Goal: Register for event/course

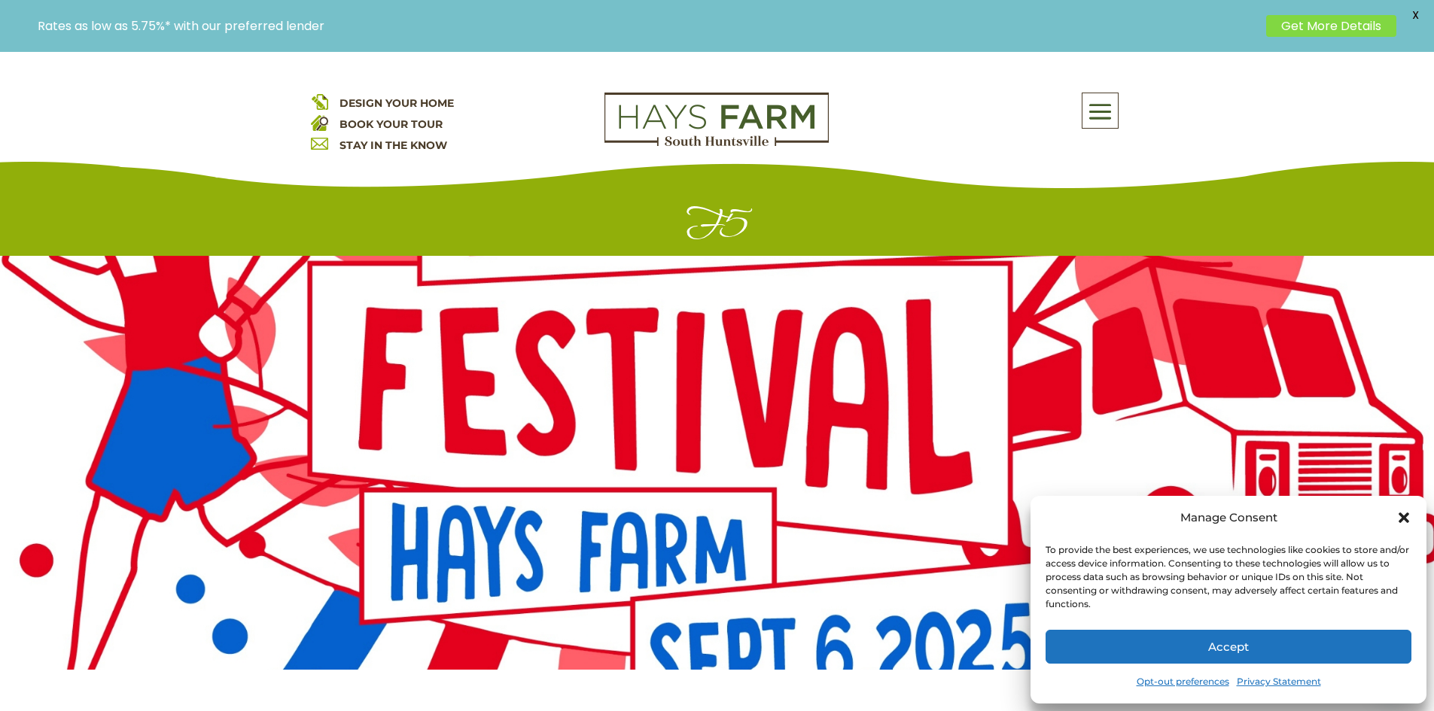
click at [1409, 522] on icon "Close dialog" at bounding box center [1403, 517] width 15 height 15
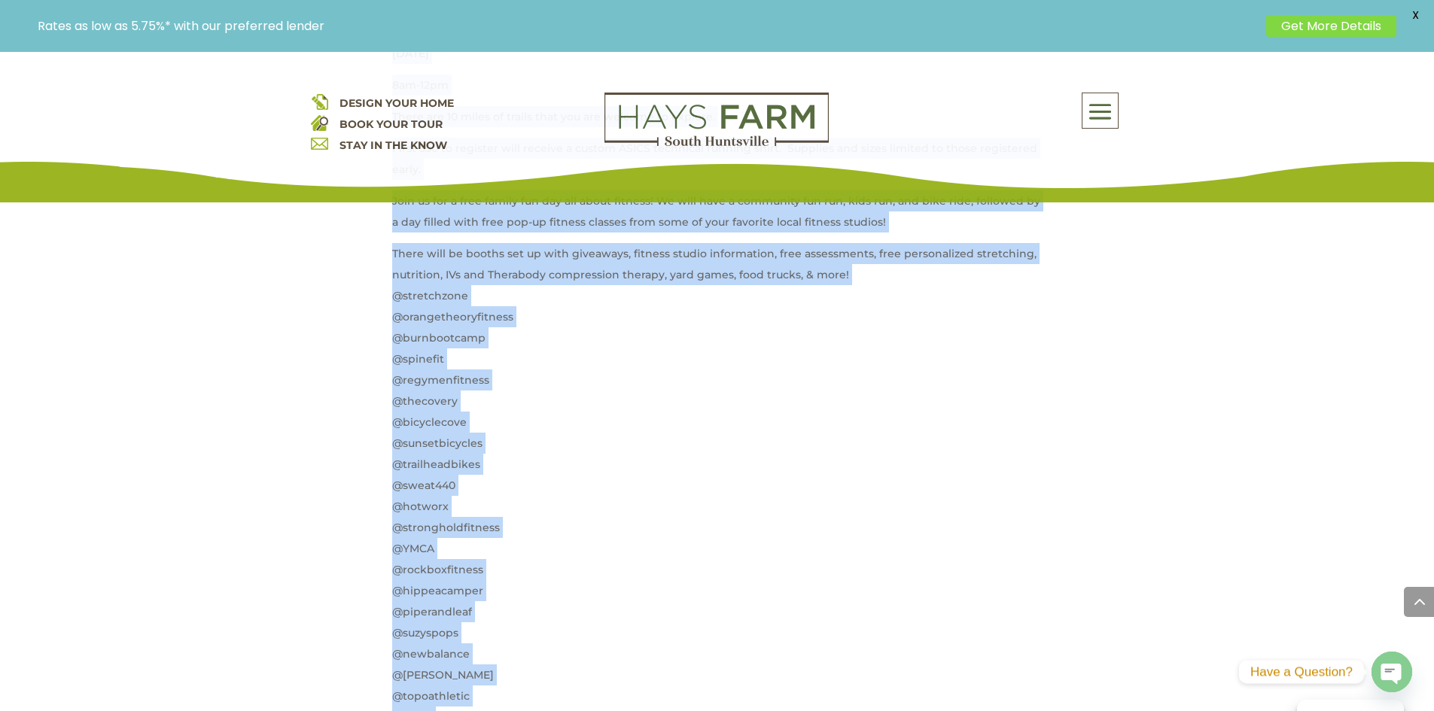
scroll to position [911, 0]
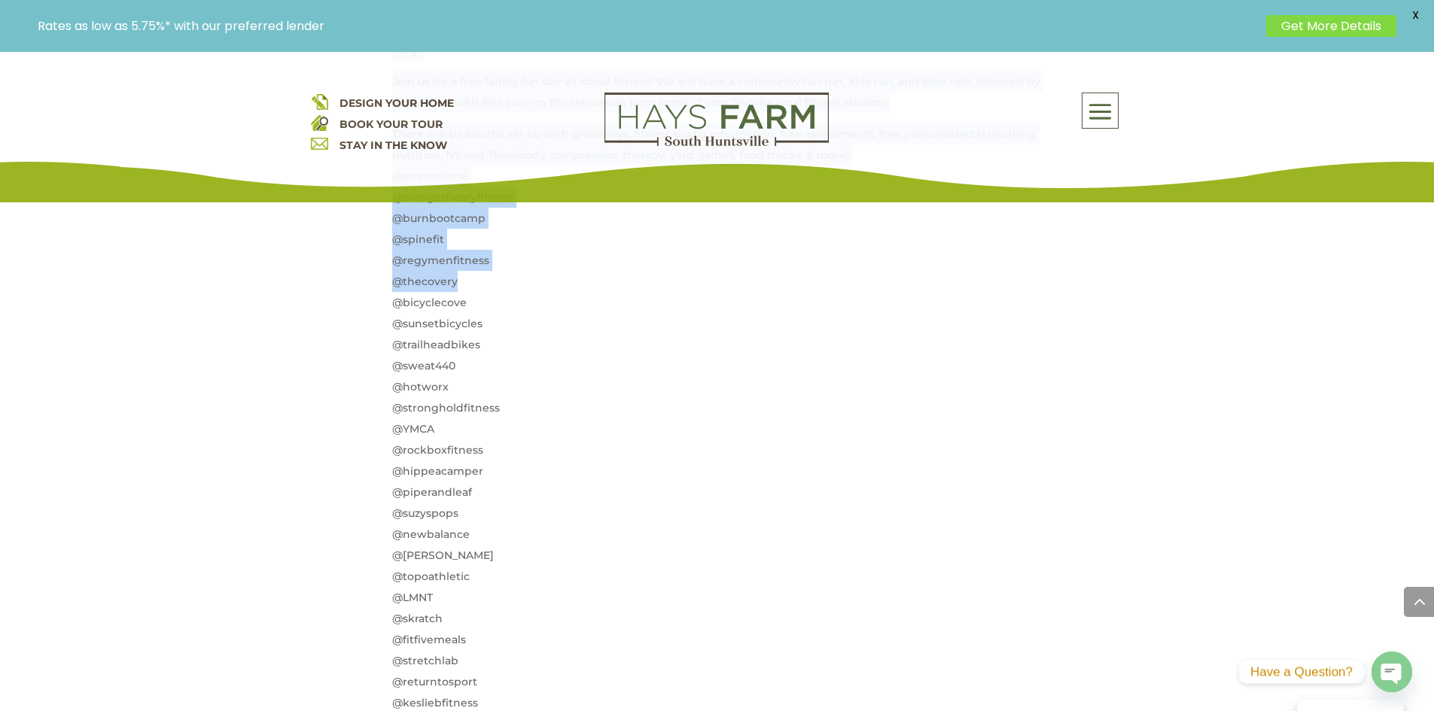
drag, startPoint x: 389, startPoint y: 357, endPoint x: 668, endPoint y: 301, distance: 284.1
click at [625, 275] on div "REGISTER FOR RACES HERE Fleet Feet Fall Fitness Festival Fun Run. The Run will …" at bounding box center [717, 343] width 813 height 1130
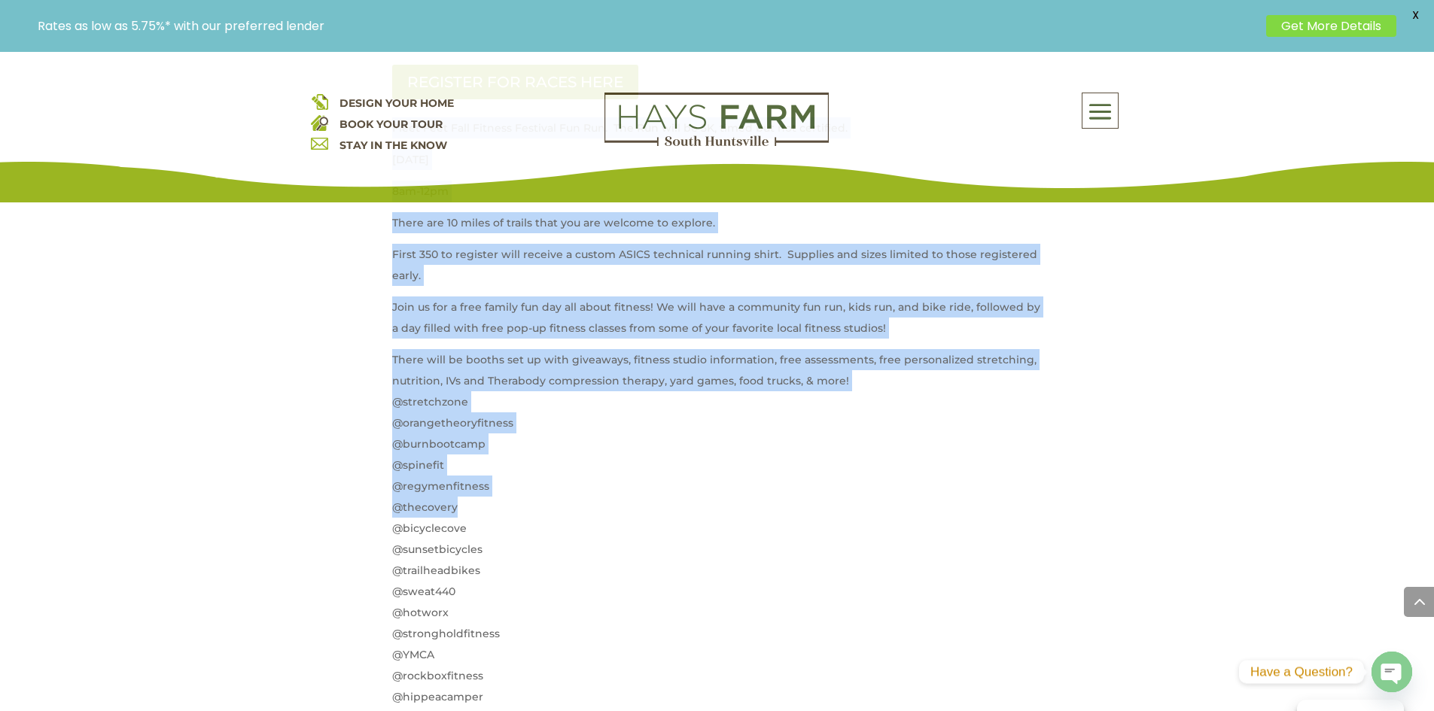
scroll to position [534, 0]
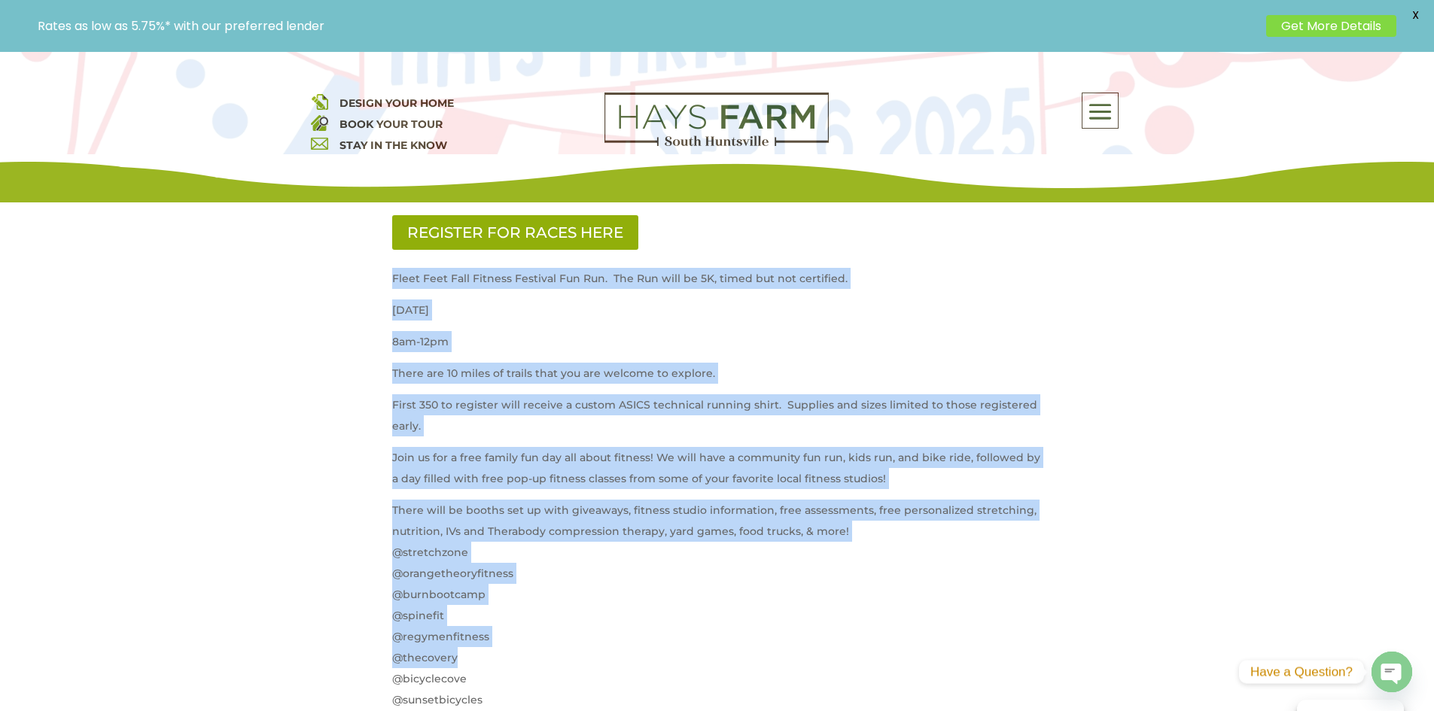
drag, startPoint x: 853, startPoint y: 534, endPoint x: 298, endPoint y: 263, distance: 617.6
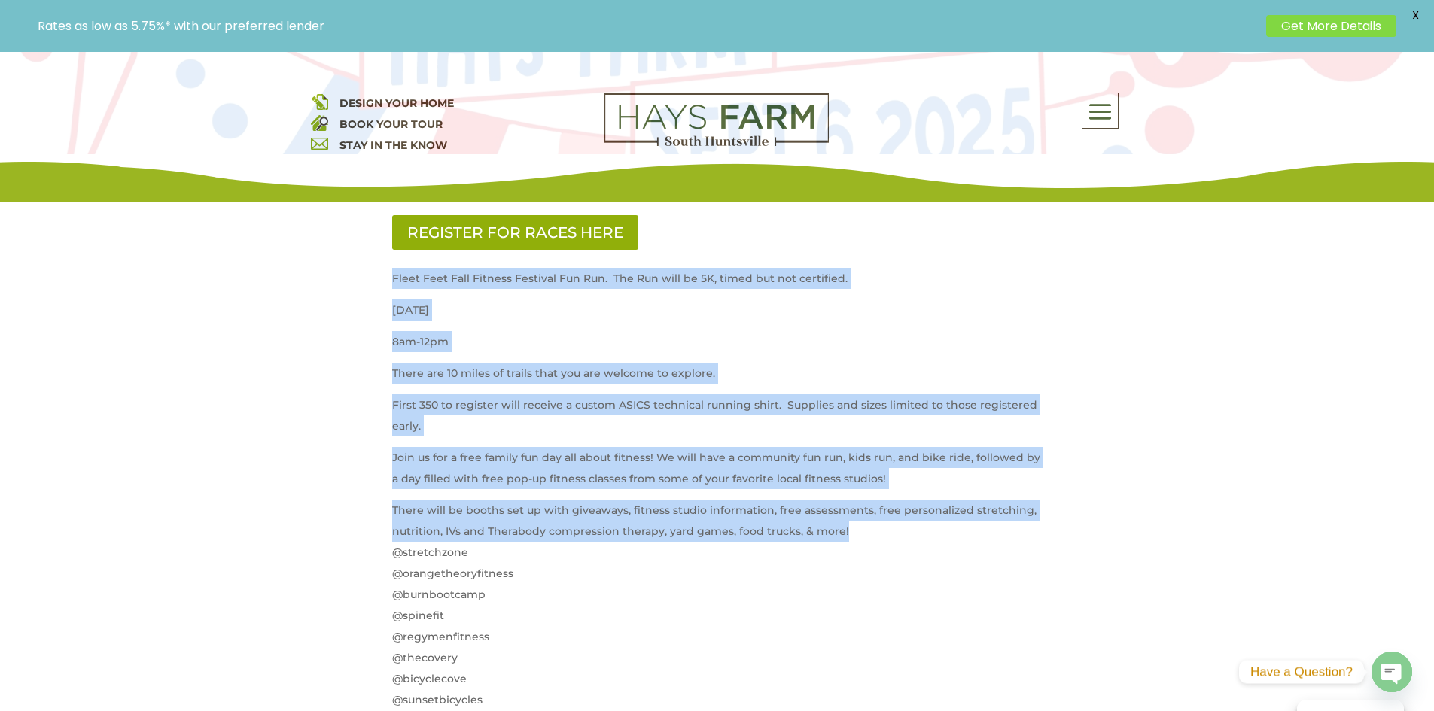
copy div "Fleet Feet Fall Fitness Festival Fun Run. The Run will be 5K, timed but not cer…"
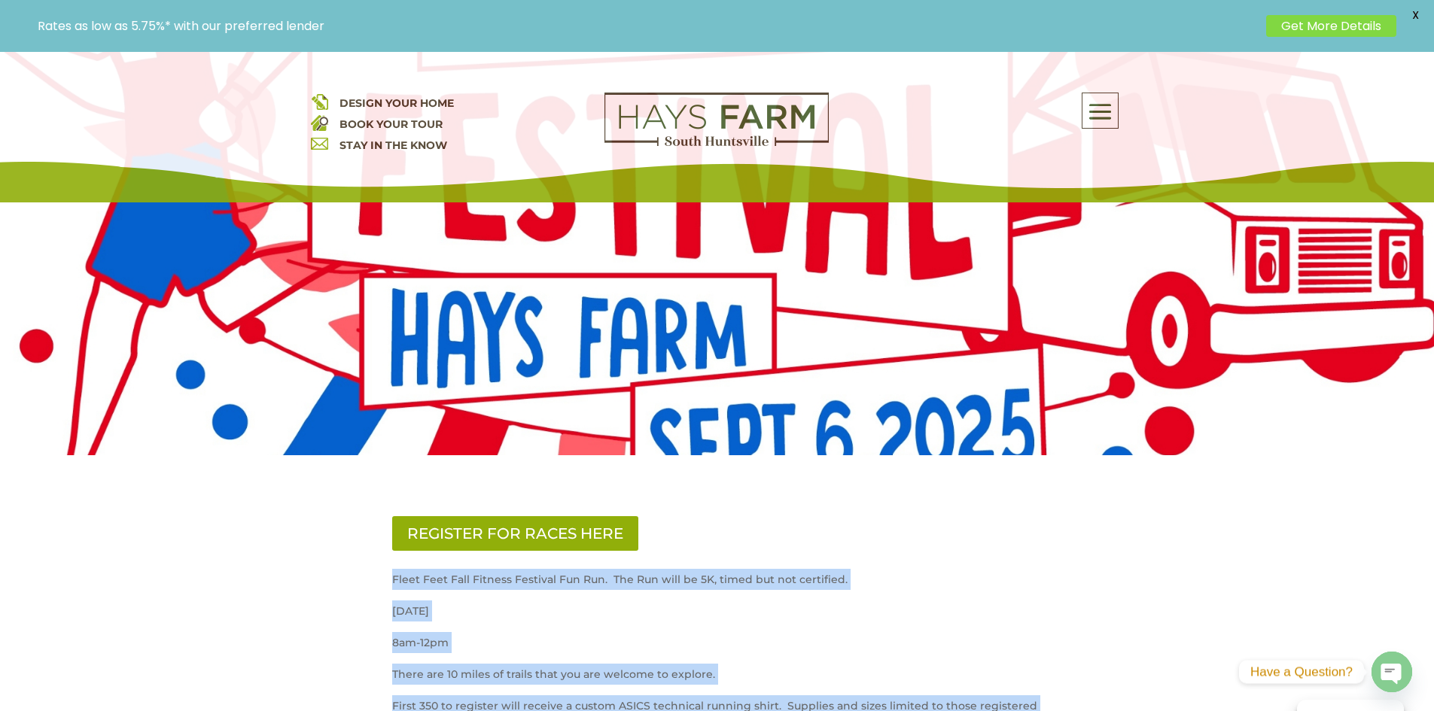
scroll to position [83, 0]
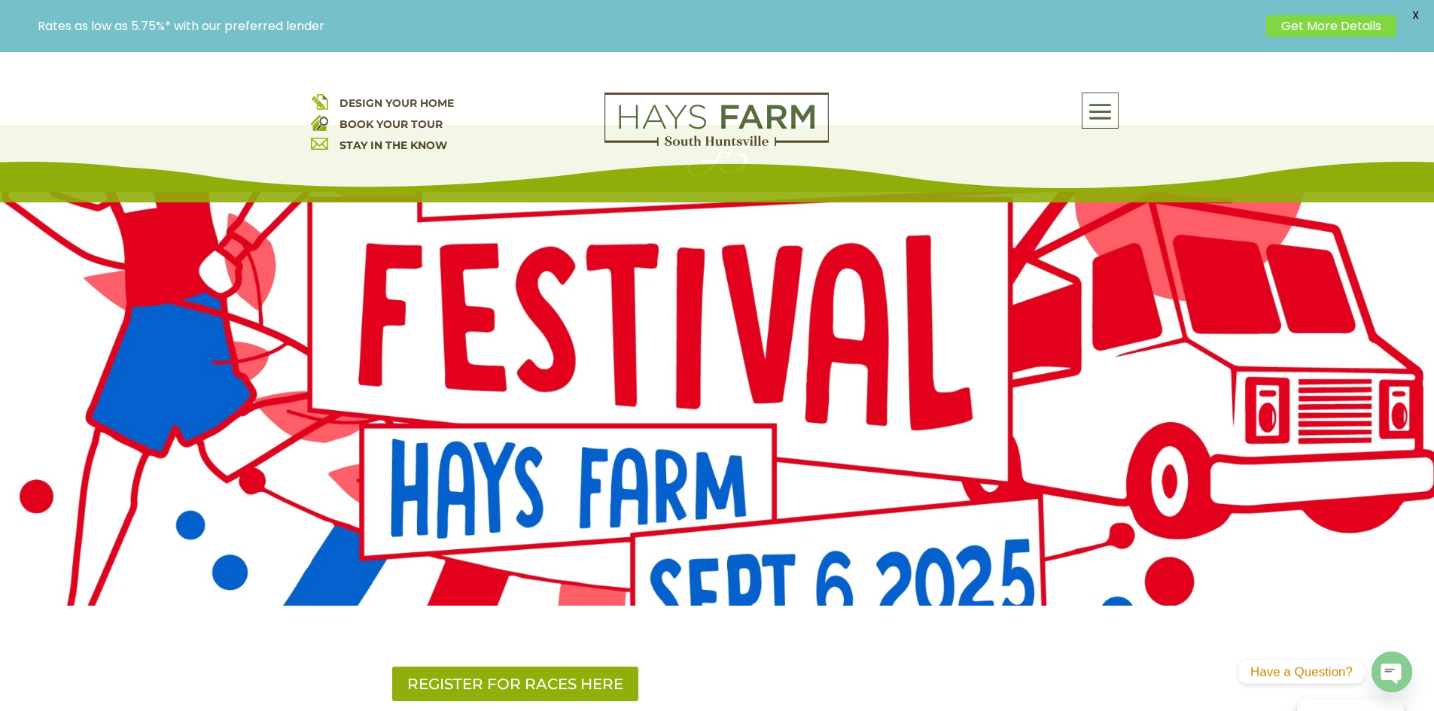
click at [1039, 689] on div "REGISTER FOR RACES HERE" at bounding box center [717, 684] width 650 height 35
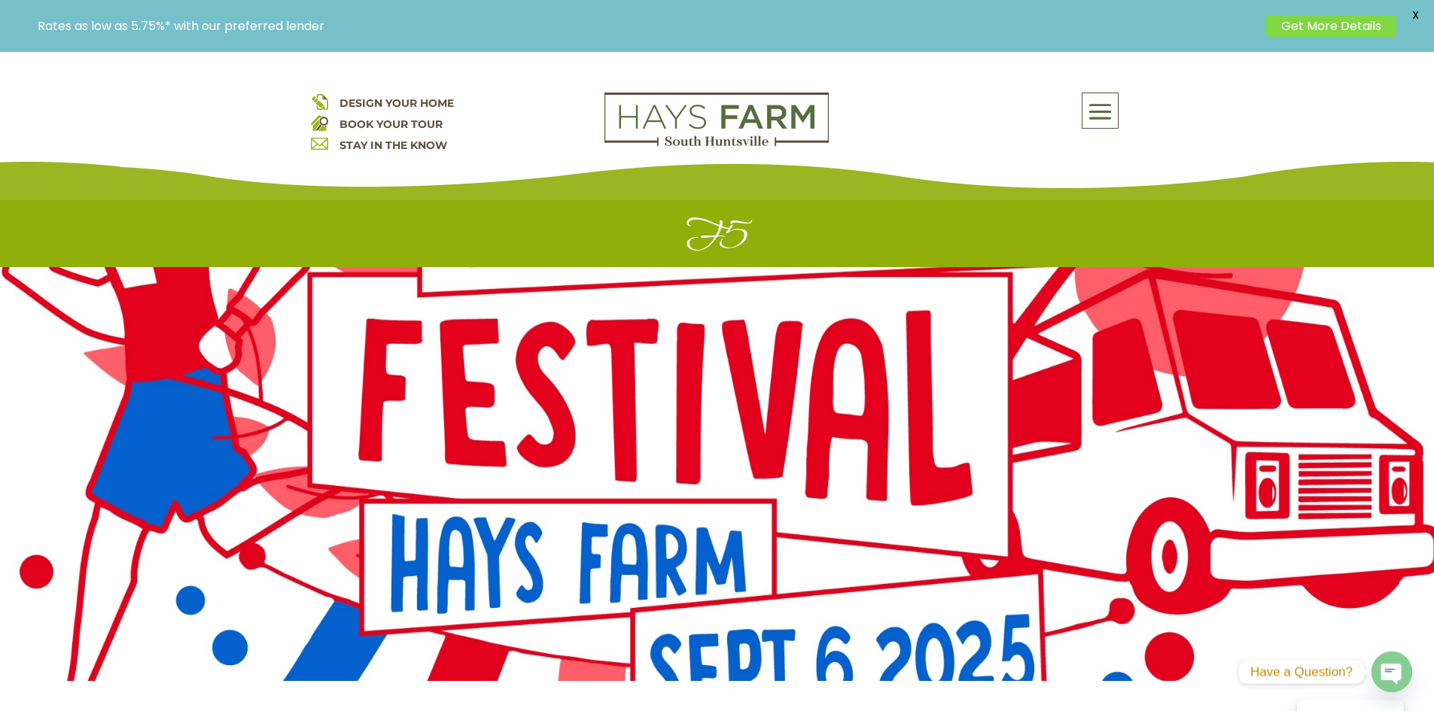
click at [874, 473] on div at bounding box center [717, 474] width 1434 height 414
click at [681, 459] on div at bounding box center [717, 474] width 1434 height 414
